Goal: Task Accomplishment & Management: Use online tool/utility

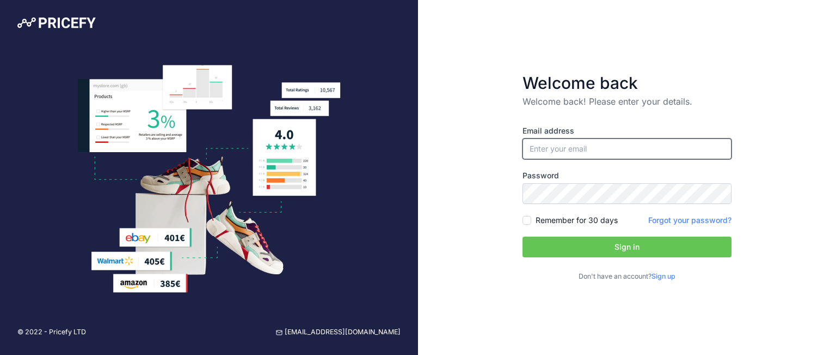
type input "[EMAIL_ADDRESS][DOMAIN_NAME]"
click at [532, 222] on div "Remember for 30 days" at bounding box center [570, 220] width 95 height 11
click at [527, 216] on input "Remember for 30 days" at bounding box center [527, 220] width 9 height 9
checkbox input "true"
click at [549, 237] on button "Sign in" at bounding box center [627, 246] width 209 height 21
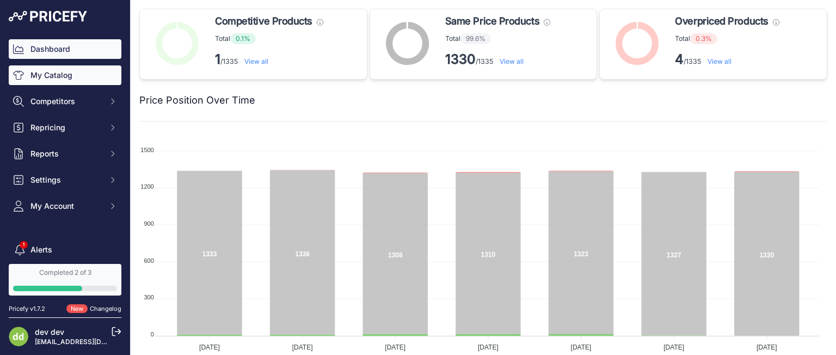
click at [64, 78] on link "My Catalog" at bounding box center [65, 75] width 113 height 20
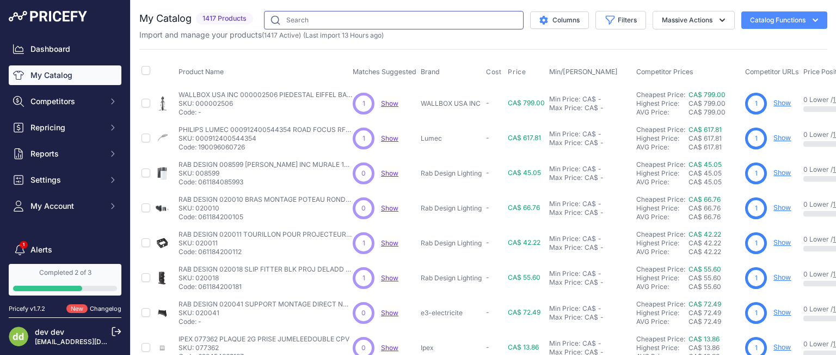
click at [373, 23] on input "text" at bounding box center [394, 20] width 260 height 19
paste input "ABB 65 U (C) CONN SEPAR UNIPOLAIRE CLASSIQUE"
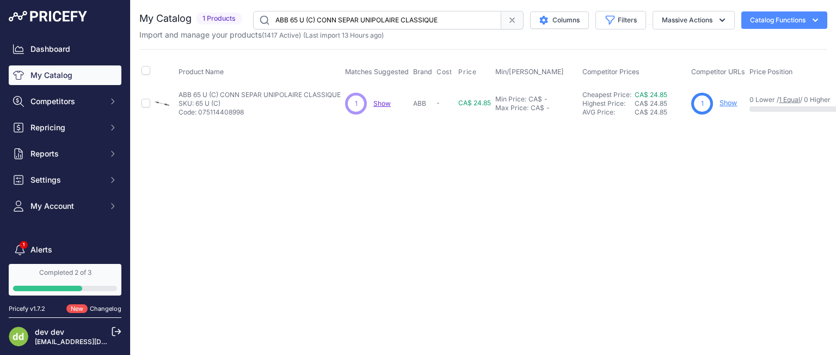
click at [314, 20] on input "ABB 65 U (C) CONN SEPAR UNIPOLAIRE CLASSIQUE" at bounding box center [377, 20] width 248 height 19
paste input "CI6851-RF PLAQUE URGENC"
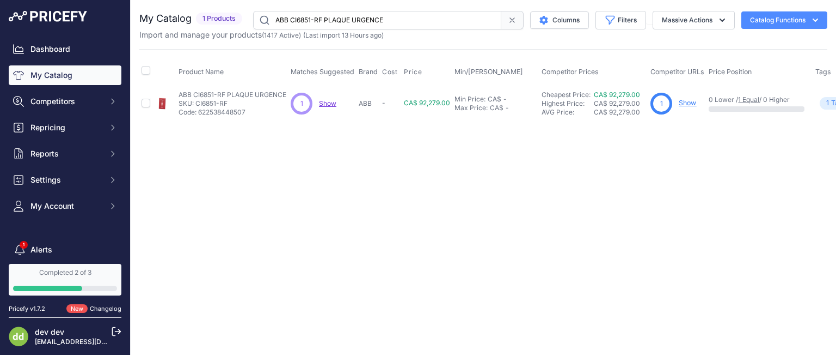
click at [285, 21] on input "ABB CI6851-RF PLAQUE URGENCE" at bounding box center [377, 20] width 248 height 19
paste input "97011 PLAQUE 1G VIERGE ACIERINOX ABB CI97011 PLAQUE 1G VIERGE ACIERINOX"
type input "ABB CI97011 PLAQUE 1G VIERGE ACIERINOX ABB CI97011 PLAQUE 1G VIERGE ACIERINOX"
